Goal: Check status: Check status

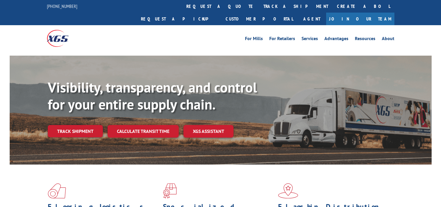
click at [259, 4] on link "track a shipment" at bounding box center [295, 6] width 73 height 13
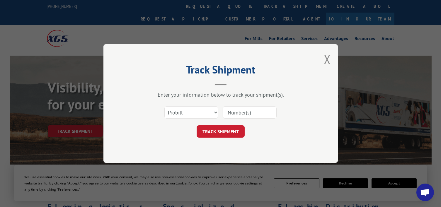
drag, startPoint x: 242, startPoint y: 117, endPoint x: 243, endPoint y: 111, distance: 6.3
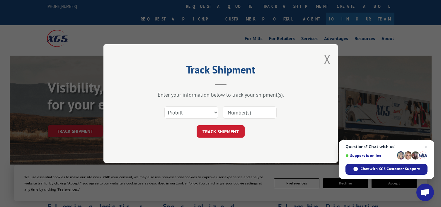
click at [237, 110] on input at bounding box center [250, 112] width 54 height 12
paste input "2877296"
type input "2877296"
click at [229, 127] on button "TRACK SHIPMENT" at bounding box center [220, 131] width 48 height 12
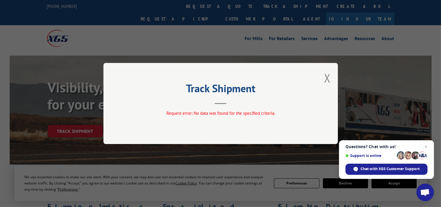
click at [322, 77] on div "Track Shipment Request error: No data was found for the specified criteria." at bounding box center [220, 103] width 234 height 81
drag, startPoint x: 326, startPoint y: 79, endPoint x: 310, endPoint y: 66, distance: 21.0
click at [324, 78] on button "Close modal" at bounding box center [327, 78] width 6 height 16
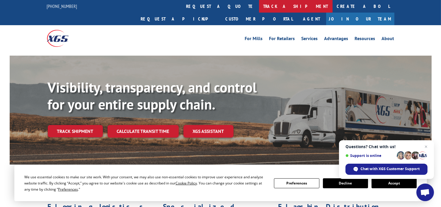
click at [259, 8] on link "track a shipment" at bounding box center [295, 6] width 73 height 13
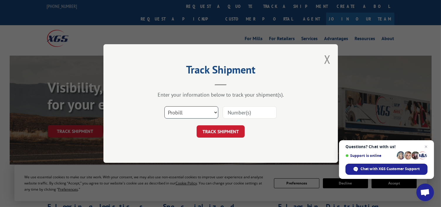
click at [205, 116] on select "Select category... Probill BOL PO" at bounding box center [191, 112] width 54 height 12
select select "bol"
click at [164, 106] on select "Select category... Probill BOL PO" at bounding box center [191, 112] width 54 height 12
paste input "2877296"
type input "2877296"
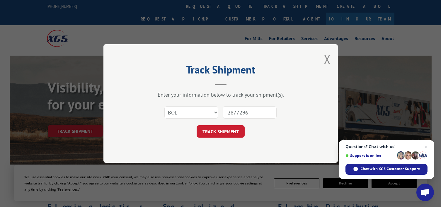
click at [230, 125] on button "TRACK SHIPMENT" at bounding box center [220, 131] width 48 height 12
